Goal: Transaction & Acquisition: Download file/media

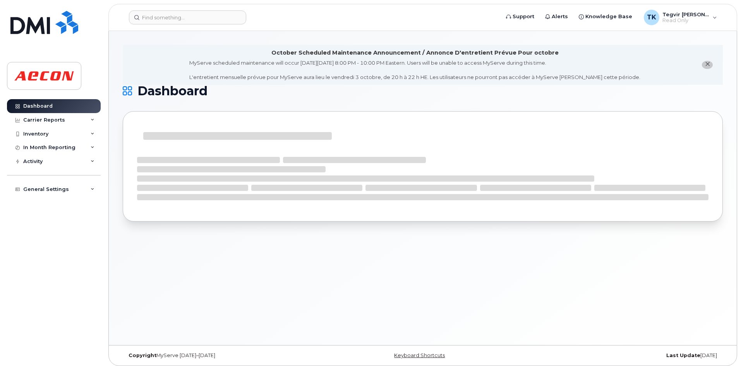
click at [704, 66] on span "close notification" at bounding box center [707, 64] width 6 height 6
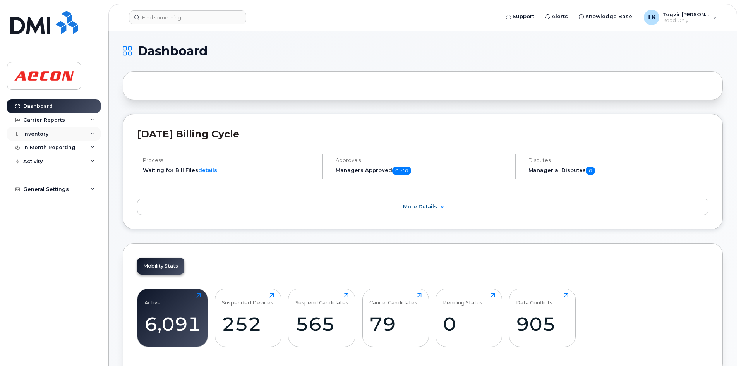
click at [62, 133] on div "Inventory" at bounding box center [54, 134] width 94 height 14
click at [60, 149] on div "Mobility Devices" at bounding box center [49, 147] width 44 height 7
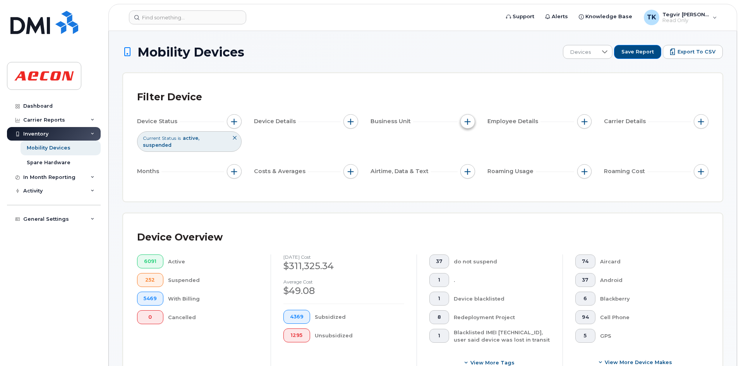
click at [468, 123] on span "button" at bounding box center [467, 121] width 6 height 6
click at [473, 204] on div "Company Code" at bounding box center [509, 205] width 86 height 7
click at [470, 206] on input "Company Code" at bounding box center [469, 205] width 6 height 6
checkbox input "true"
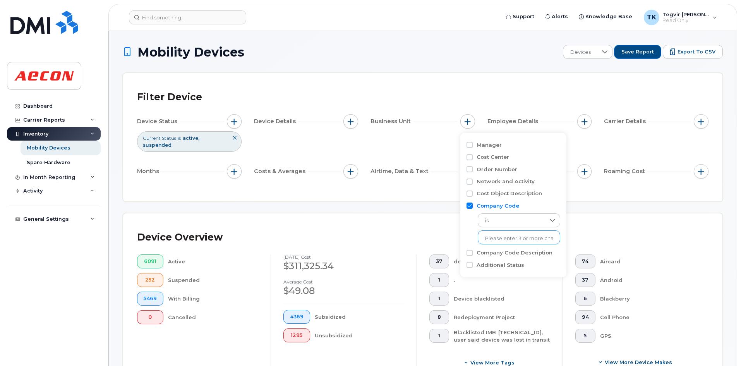
click at [498, 239] on input "text" at bounding box center [519, 238] width 68 height 7
type input "1185"
click at [494, 255] on li "1185" at bounding box center [515, 254] width 75 height 14
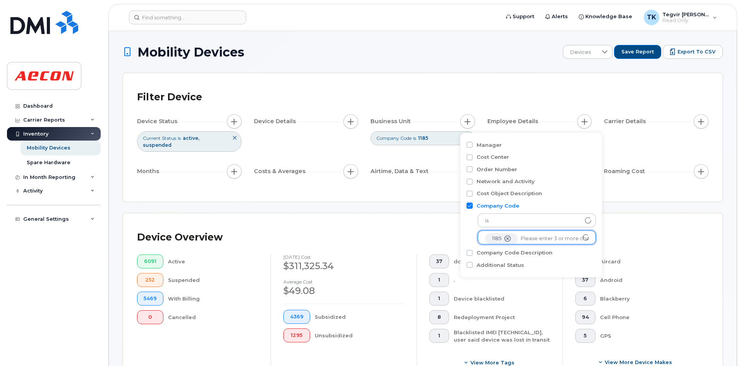
click at [236, 140] on icon at bounding box center [234, 137] width 5 height 5
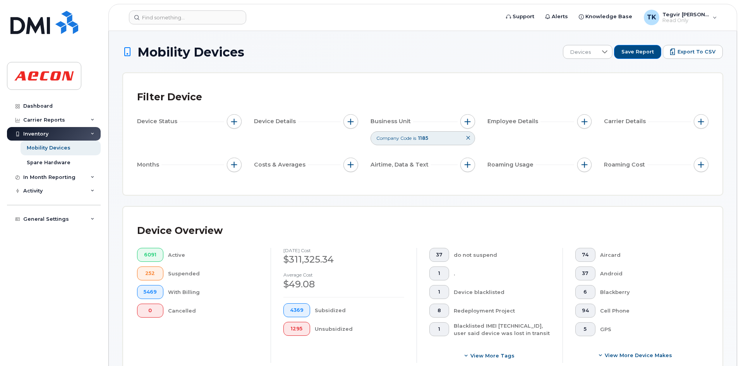
click at [321, 76] on div "Filter Device Device Status Device Details Business Unit Company Code is 1185 E…" at bounding box center [422, 134] width 599 height 122
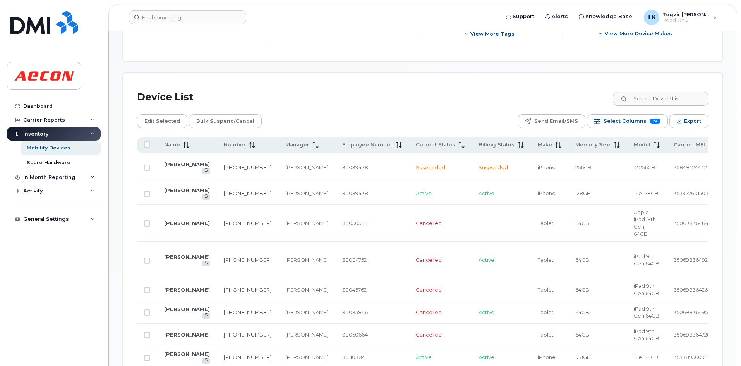
scroll to position [286, 0]
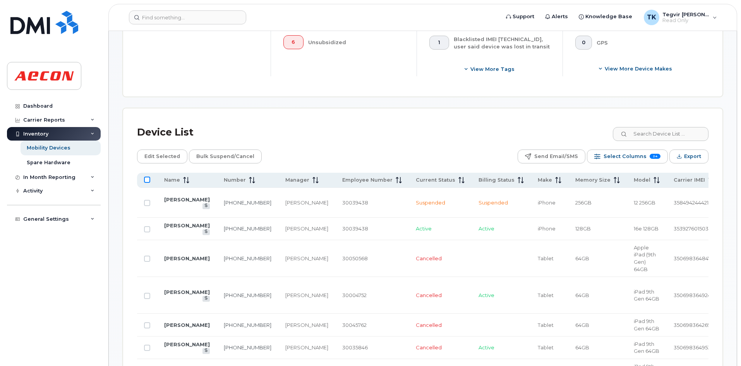
click at [147, 180] on input "All items unselected" at bounding box center [147, 179] width 6 height 6
checkbox input "true"
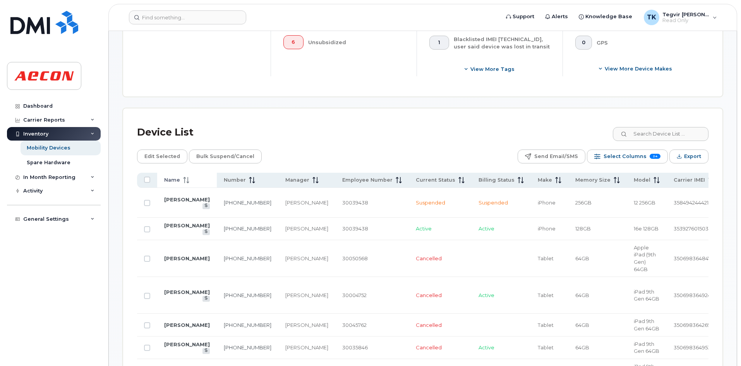
checkbox input "true"
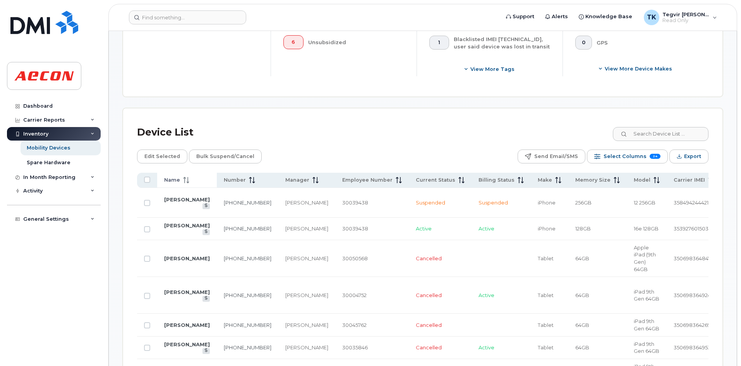
checkbox input "true"
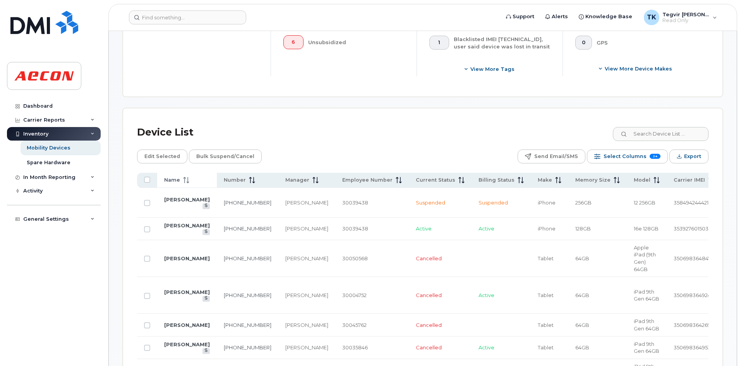
checkbox input "true"
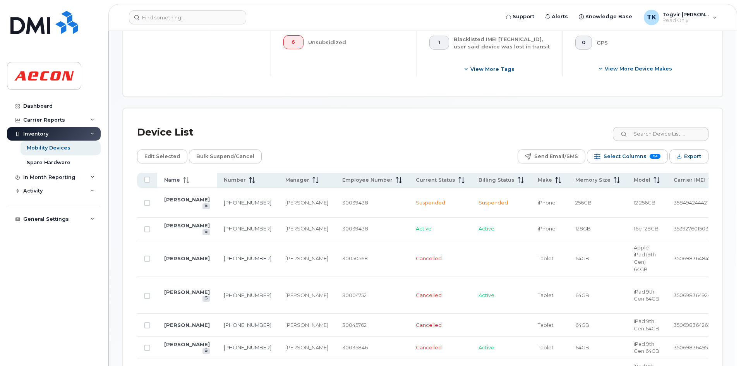
checkbox input "true"
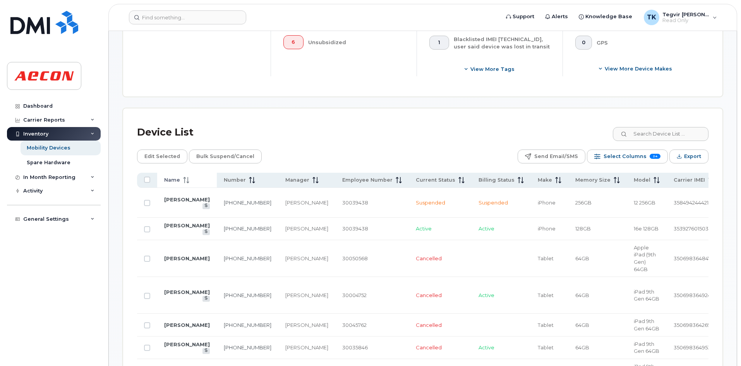
checkbox input "true"
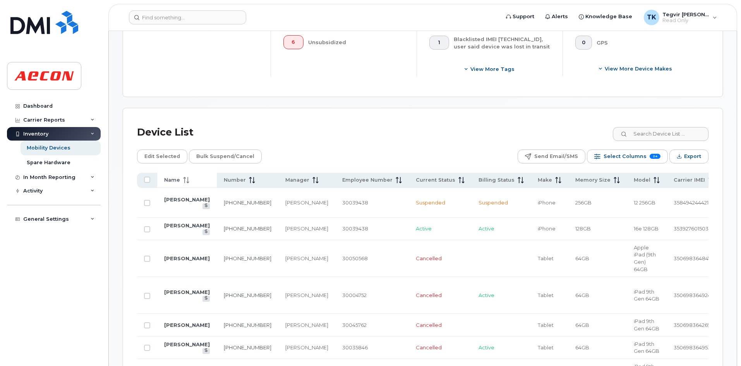
checkbox input "true"
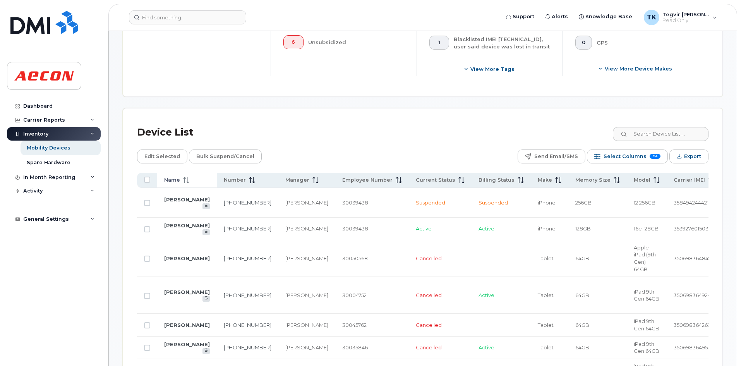
checkbox input "true"
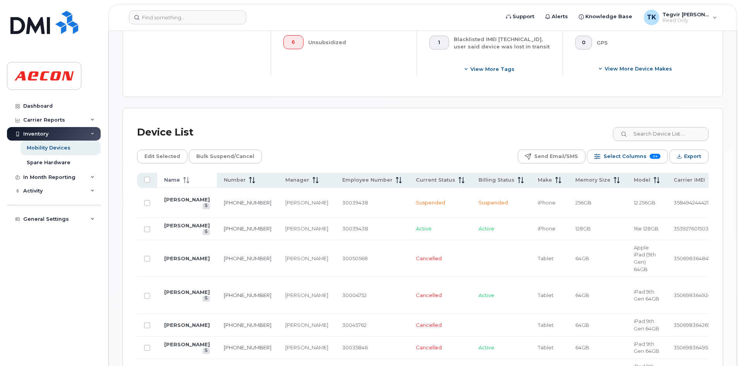
checkbox input "true"
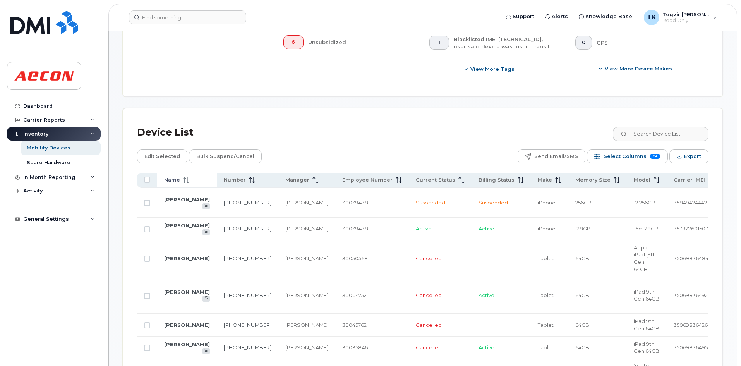
checkbox input "true"
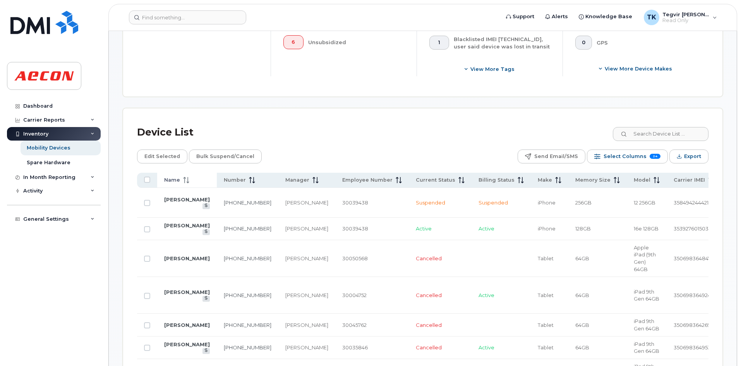
checkbox input "true"
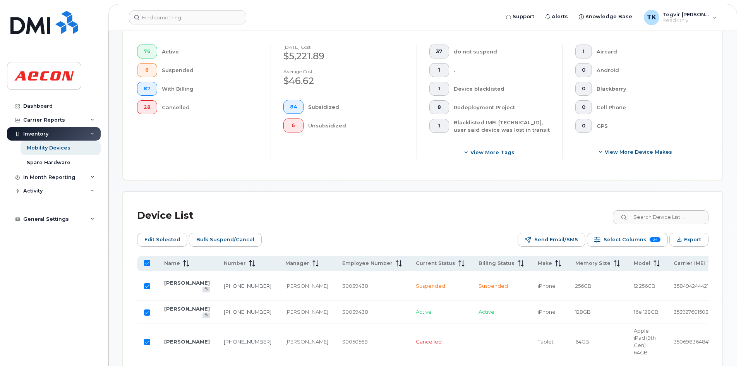
scroll to position [219, 0]
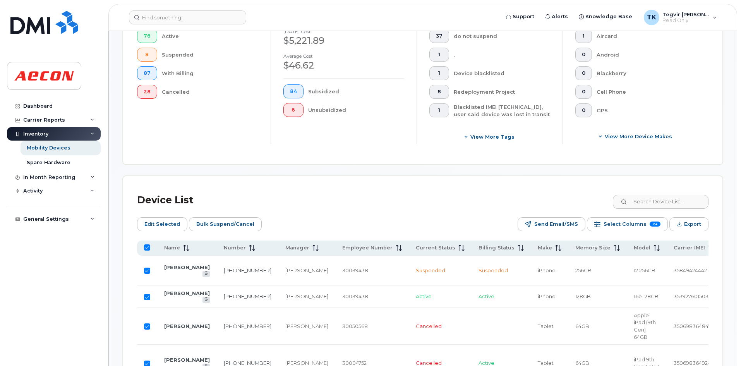
click at [147, 246] on input "All items selected" at bounding box center [147, 247] width 6 height 6
checkbox input "false"
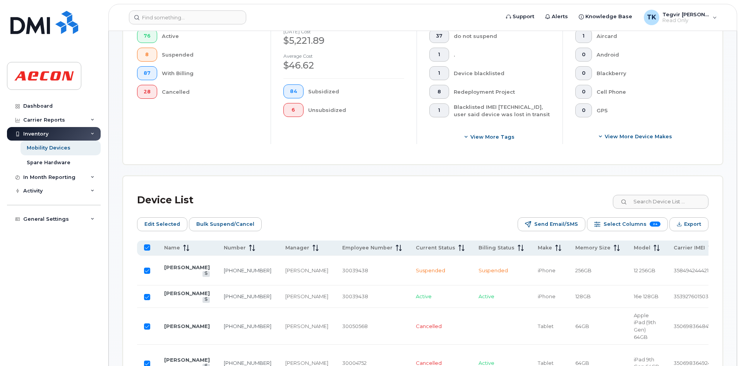
checkbox input "false"
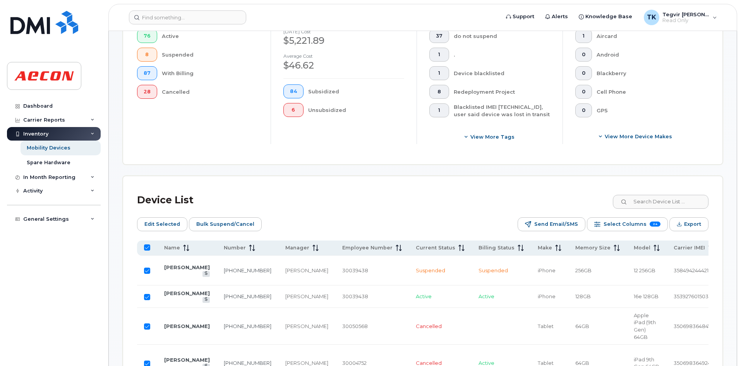
checkbox input "false"
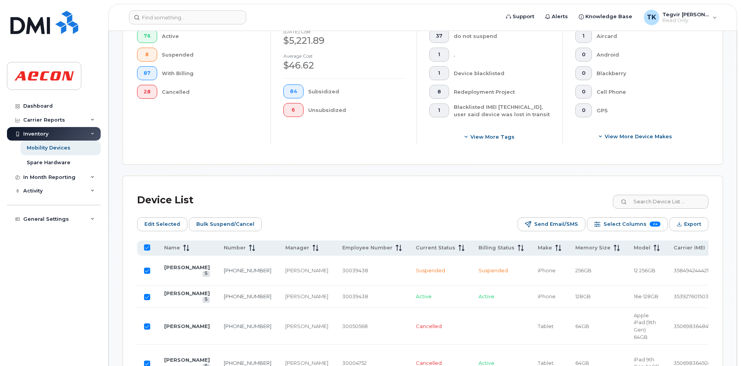
checkbox input "false"
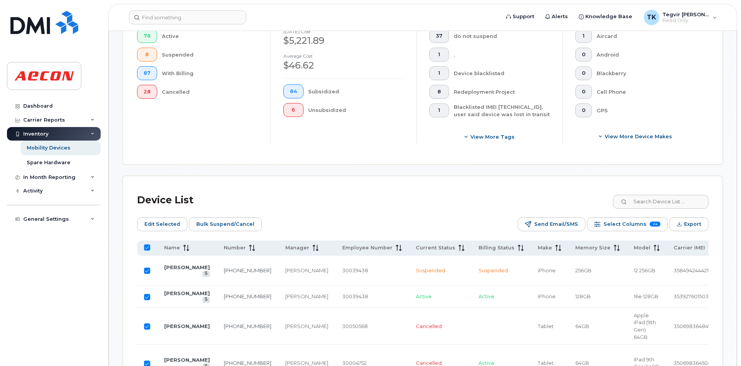
checkbox input "false"
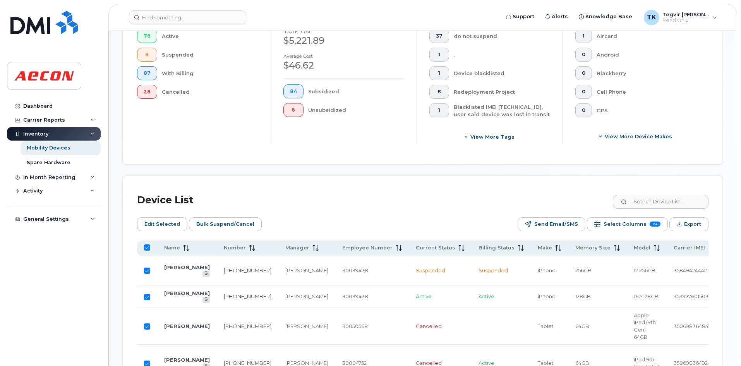
checkbox input "false"
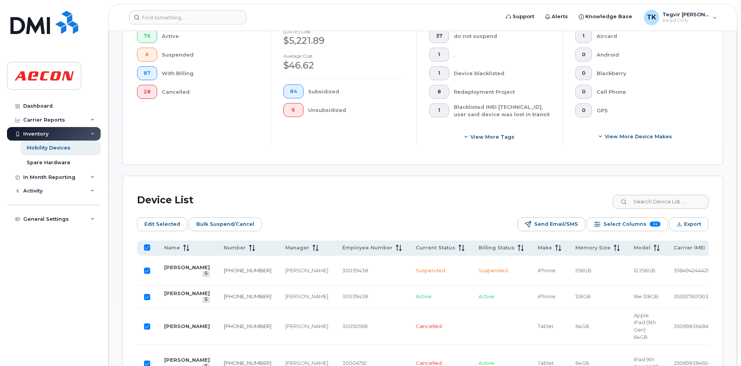
checkbox input "false"
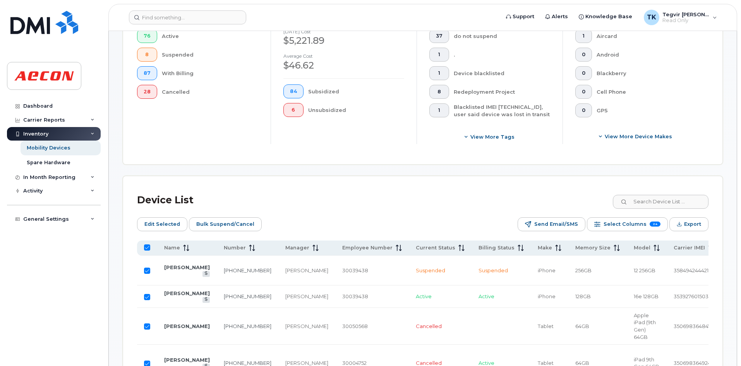
checkbox input "false"
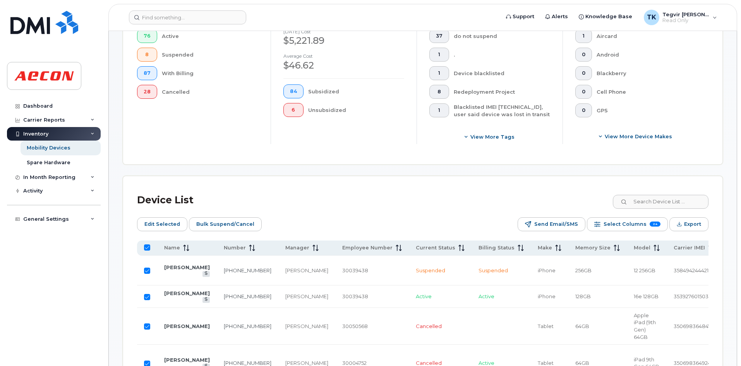
checkbox input "false"
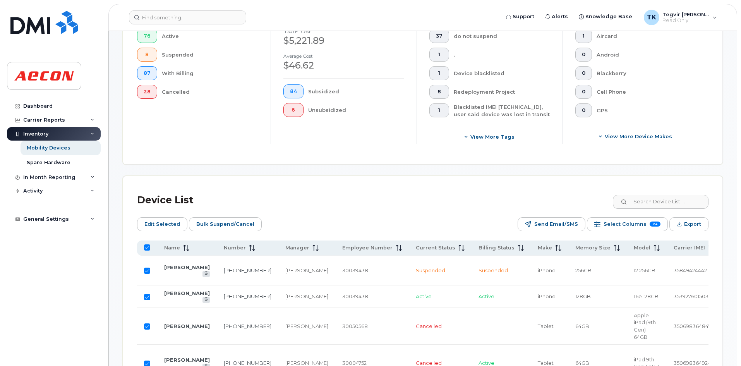
checkbox input "false"
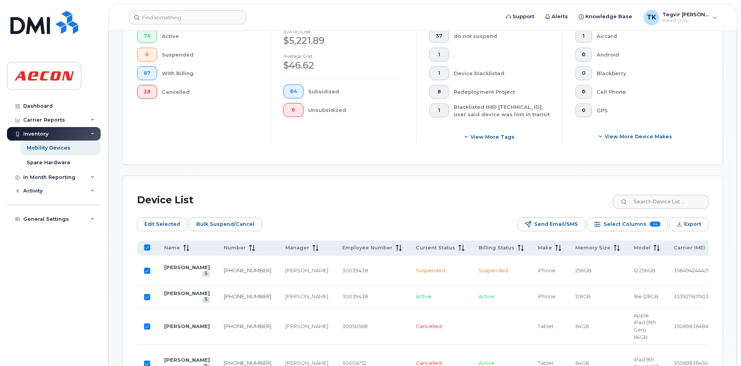
checkbox input "false"
click at [149, 250] on input "All items unselected" at bounding box center [147, 247] width 6 height 6
checkbox input "true"
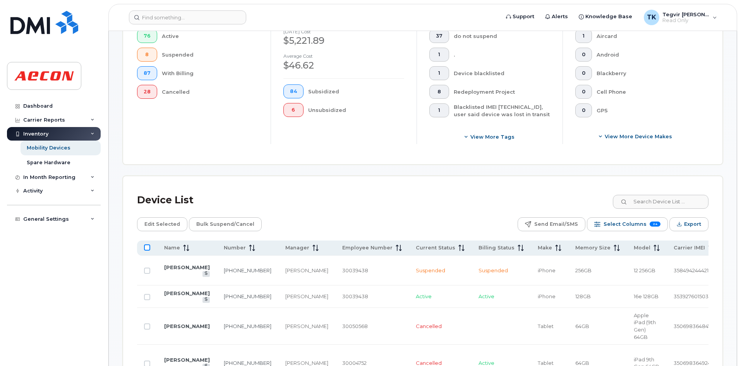
checkbox input "true"
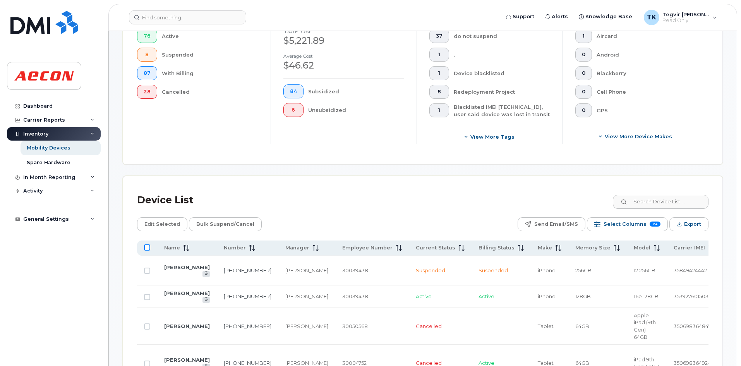
checkbox input "true"
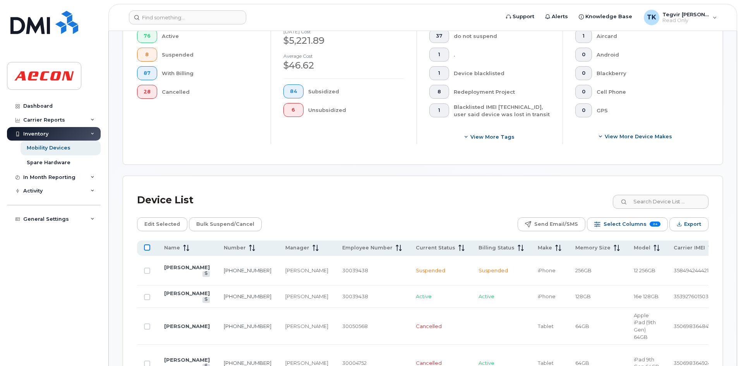
checkbox input "true"
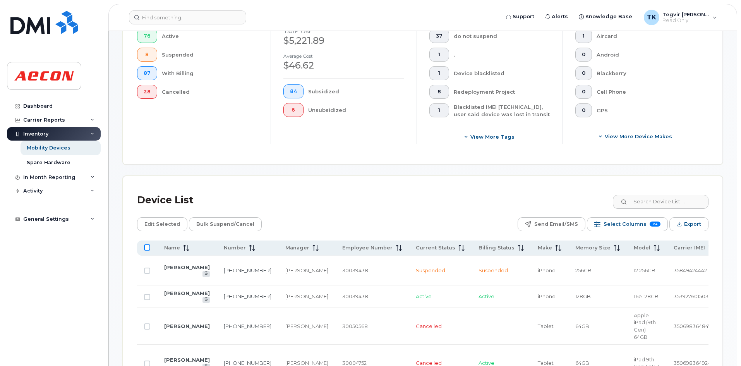
checkbox input "true"
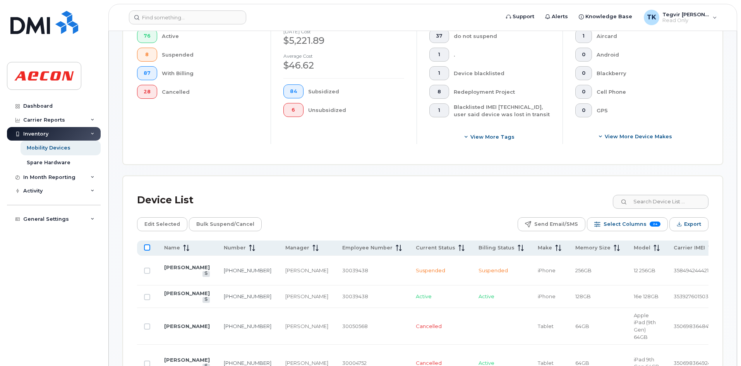
checkbox input "true"
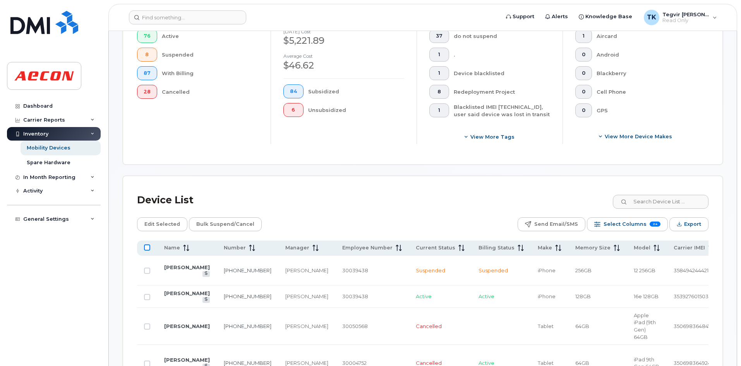
checkbox input "true"
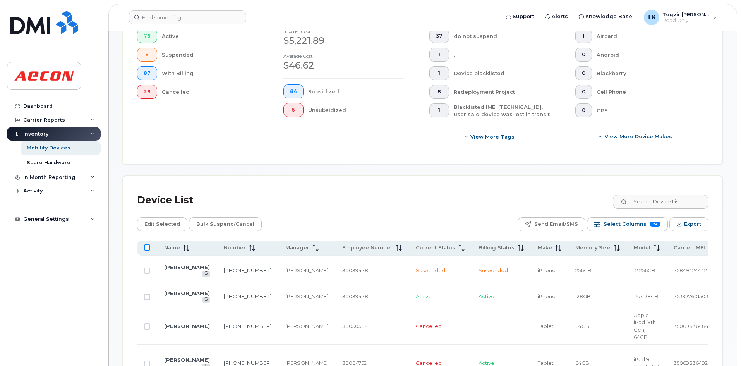
checkbox input "true"
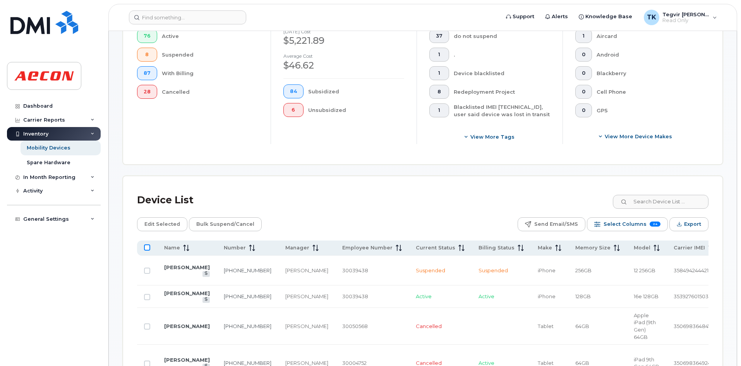
checkbox input "true"
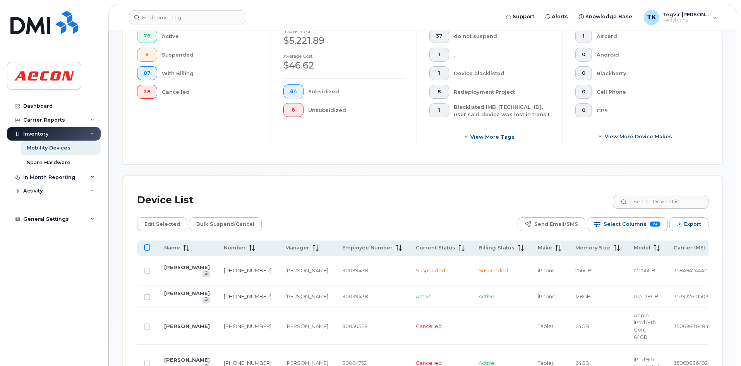
checkbox input "true"
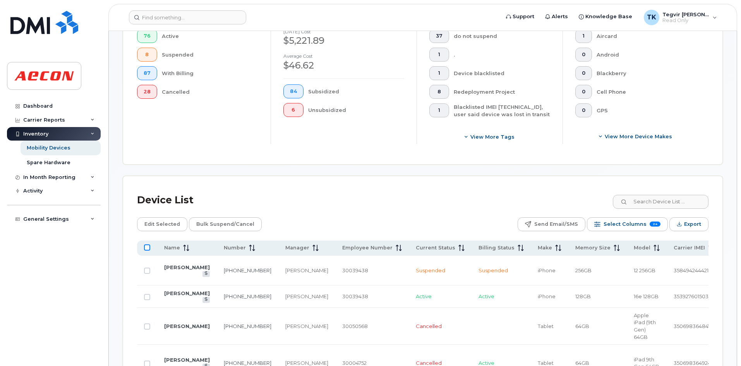
checkbox input "true"
click at [701, 223] on button "Export" at bounding box center [688, 224] width 39 height 14
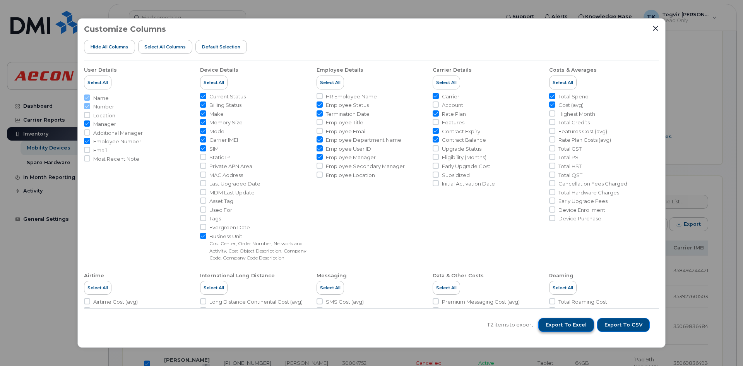
click at [578, 325] on span "Export to Excel" at bounding box center [566, 324] width 41 height 7
click at [656, 30] on icon "Close" at bounding box center [655, 28] width 6 height 6
